Goal: Task Accomplishment & Management: Manage account settings

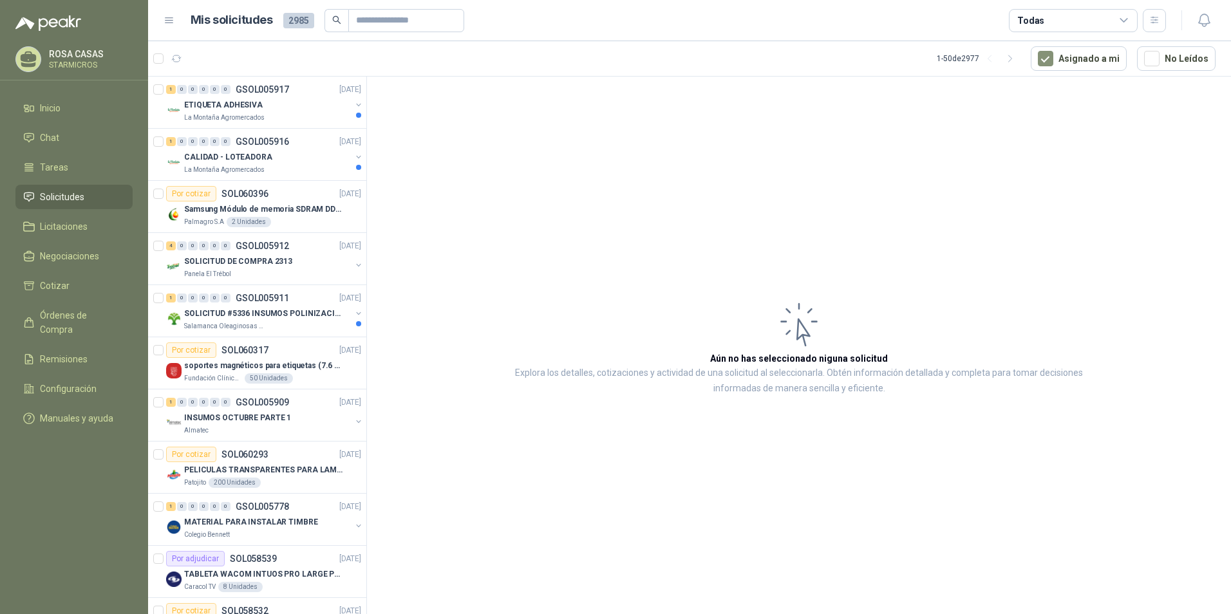
click at [695, 218] on article "Aún no has seleccionado niguna solicitud Explora los detalles, cotizaciones y a…" at bounding box center [799, 348] width 864 height 542
click at [806, 142] on article "Aún no has seleccionado niguna solicitud Explora los detalles, cotizaciones y a…" at bounding box center [799, 348] width 864 height 542
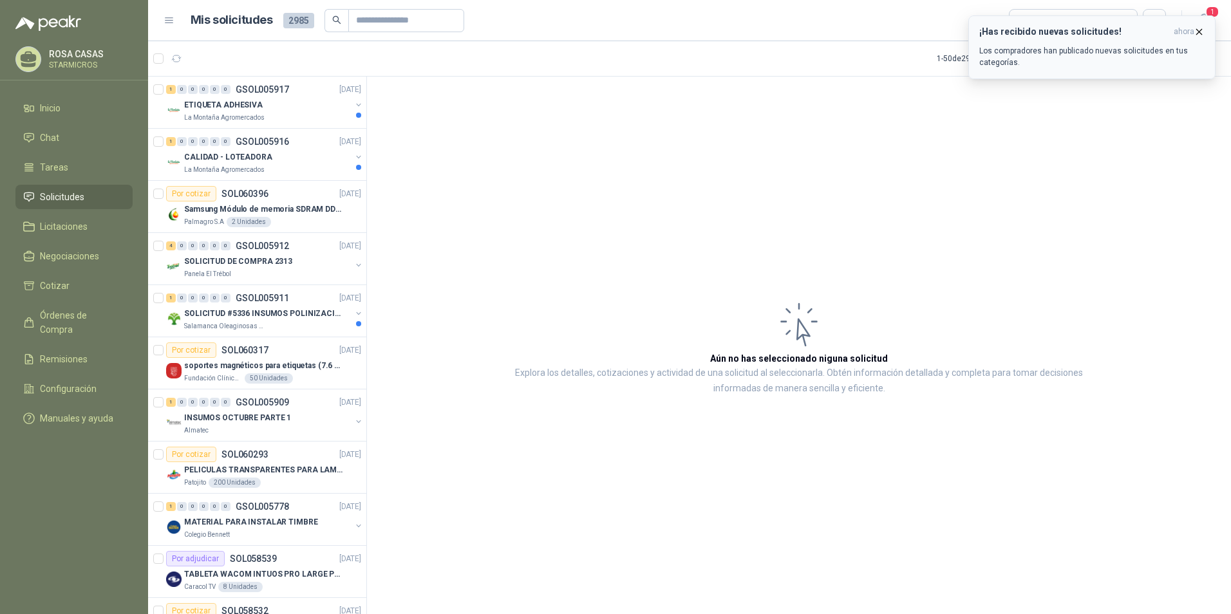
click at [1157, 50] on p "Los compradores han publicado nuevas solicitudes en tus categorías." at bounding box center [1091, 56] width 225 height 23
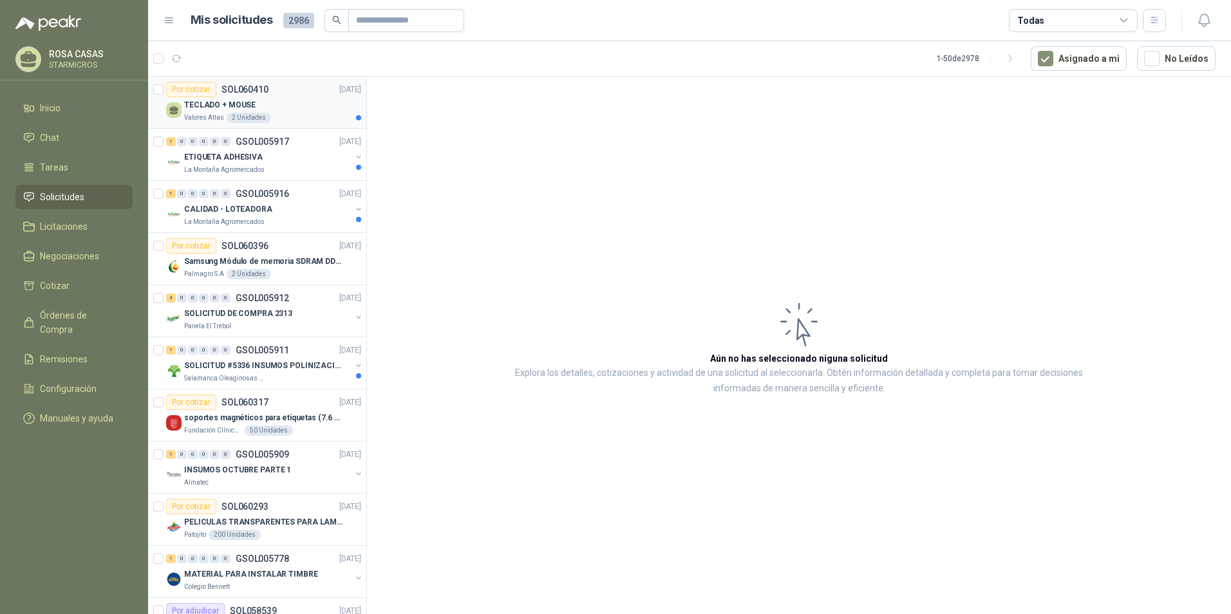
click at [295, 102] on div "TECLADO + MOUSE" at bounding box center [272, 104] width 177 height 15
